Goal: Transaction & Acquisition: Purchase product/service

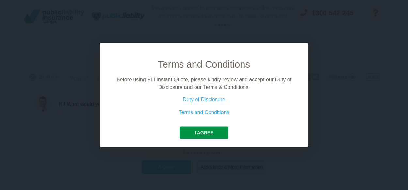
click at [219, 132] on button "I agree" at bounding box center [204, 132] width 49 height 12
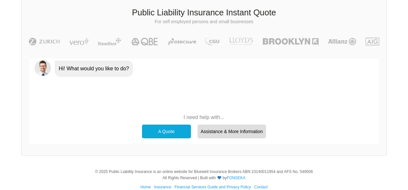
scroll to position [36, 0]
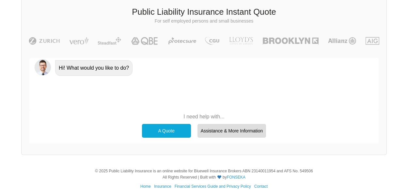
click at [177, 129] on div "A Quote" at bounding box center [166, 131] width 49 height 14
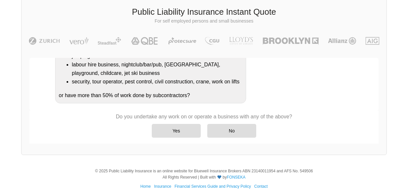
scroll to position [151, 0]
click at [243, 132] on div "No" at bounding box center [231, 131] width 49 height 14
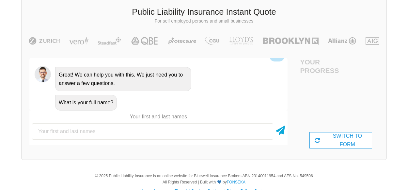
scroll to position [36, 0]
type input "Daisiah [PERSON_NAME]"
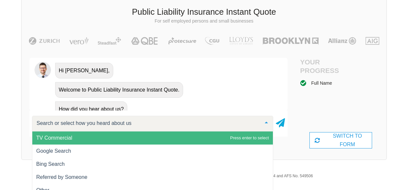
scroll to position [346, 0]
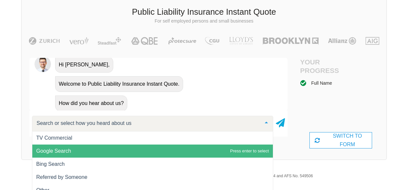
click at [88, 151] on span "Google Search" at bounding box center [152, 150] width 241 height 13
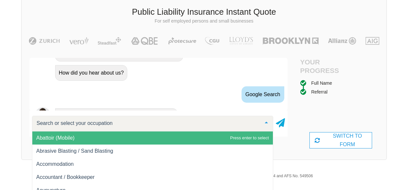
scroll to position [408, 0]
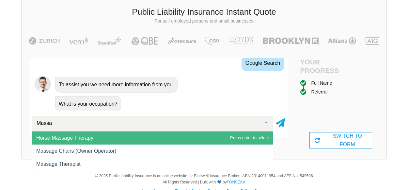
type input "Massag"
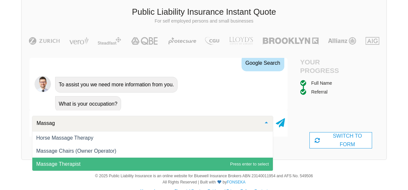
click at [91, 158] on span "Massage Therapist" at bounding box center [152, 163] width 241 height 13
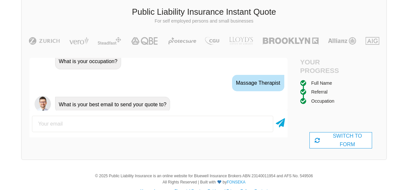
scroll to position [451, 0]
type input "[EMAIL_ADDRESS][DOMAIN_NAME]"
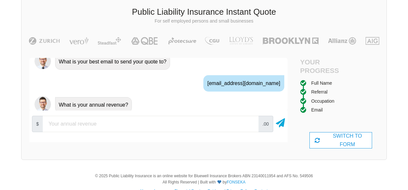
scroll to position [494, 0]
click at [81, 124] on input "number" at bounding box center [151, 124] width 216 height 16
type input "8"
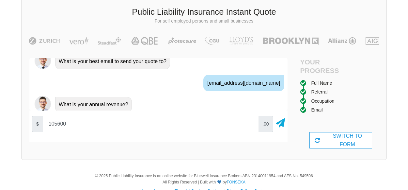
type input "105600"
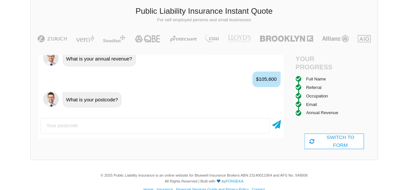
scroll to position [534, 0]
